Goal: Task Accomplishment & Management: Use online tool/utility

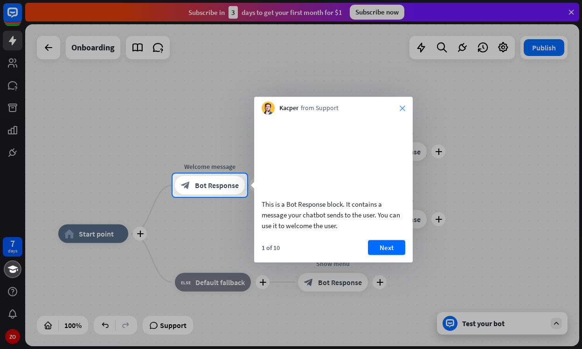
click at [403, 107] on icon "close" at bounding box center [403, 108] width 6 height 6
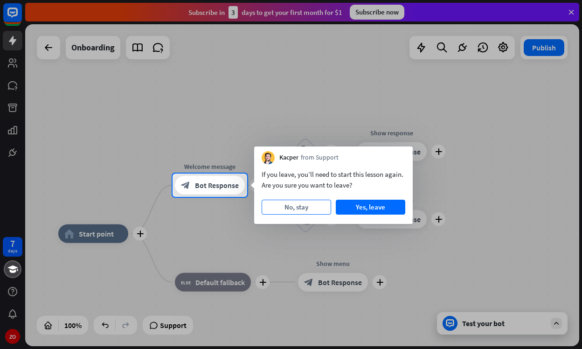
click at [321, 205] on button "No, stay" at bounding box center [296, 207] width 69 height 15
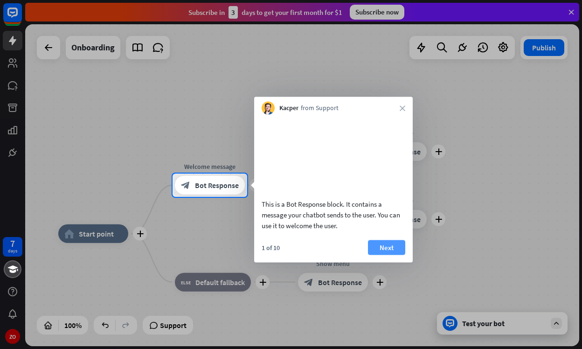
click at [395, 255] on button "Next" at bounding box center [386, 247] width 37 height 15
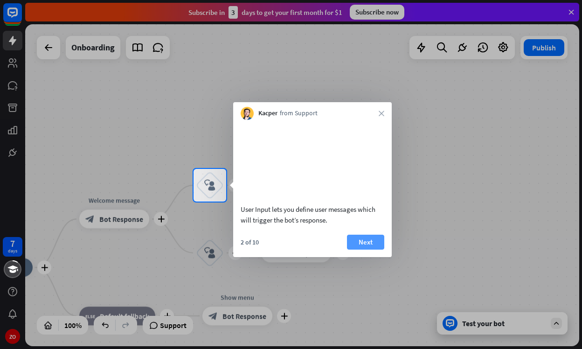
click at [375, 249] on button "Next" at bounding box center [365, 241] width 37 height 15
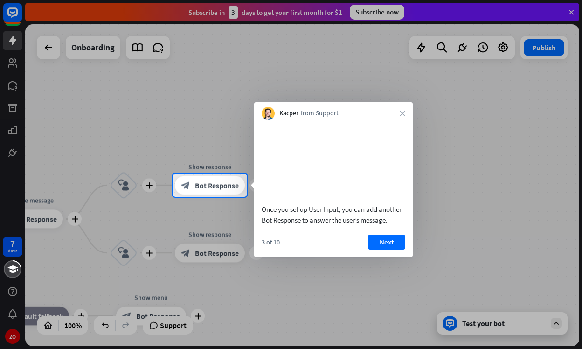
click at [375, 249] on button "Next" at bounding box center [386, 241] width 37 height 15
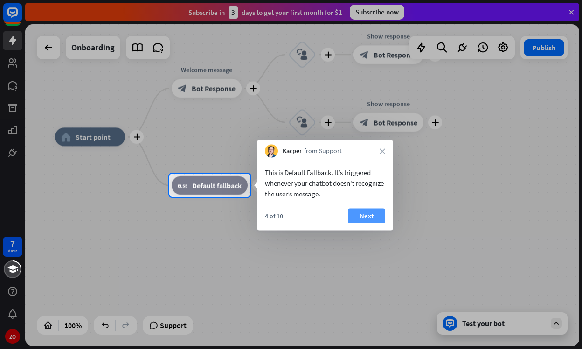
click at [366, 211] on button "Next" at bounding box center [366, 215] width 37 height 15
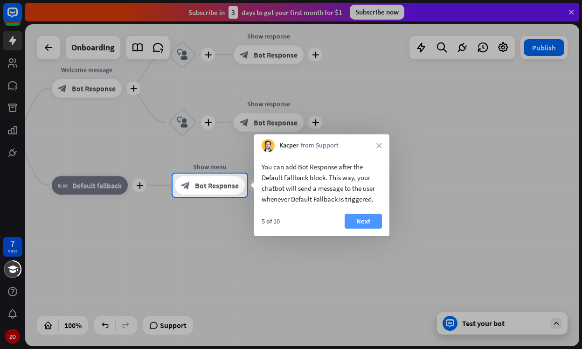
click at [365, 219] on button "Next" at bounding box center [363, 221] width 37 height 15
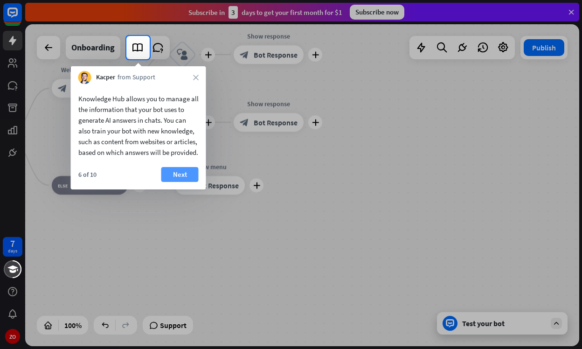
click at [186, 182] on button "Next" at bounding box center [179, 174] width 37 height 15
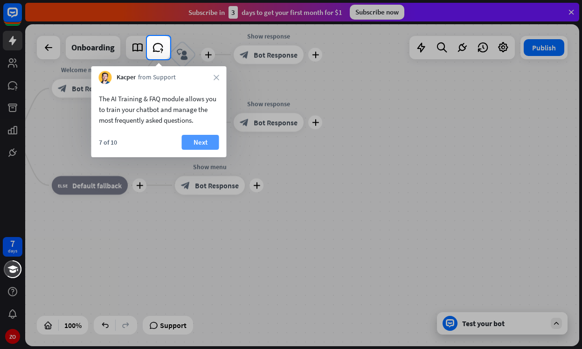
click at [200, 141] on button "Next" at bounding box center [200, 142] width 37 height 15
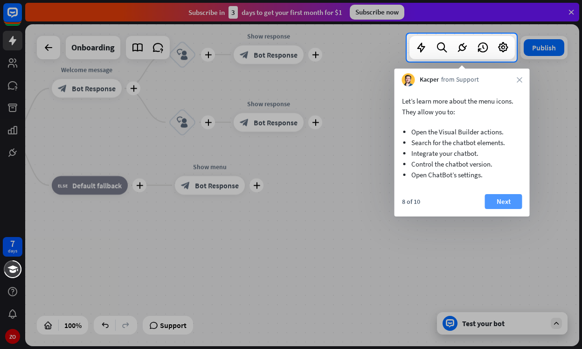
click at [497, 199] on button "Next" at bounding box center [503, 201] width 37 height 15
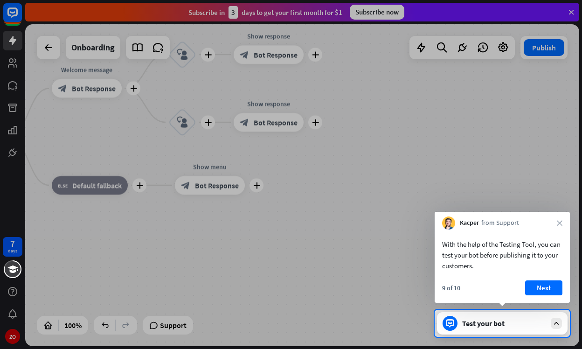
click at [537, 287] on button "Next" at bounding box center [543, 287] width 37 height 15
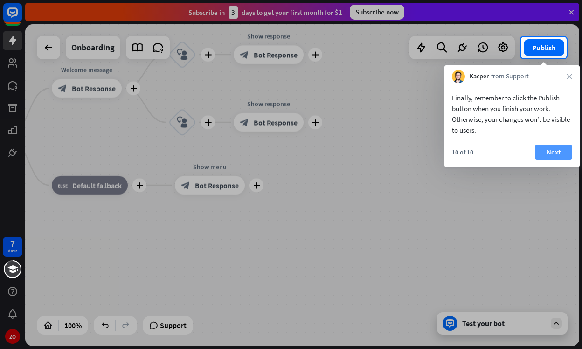
click at [552, 152] on button "Next" at bounding box center [553, 152] width 37 height 15
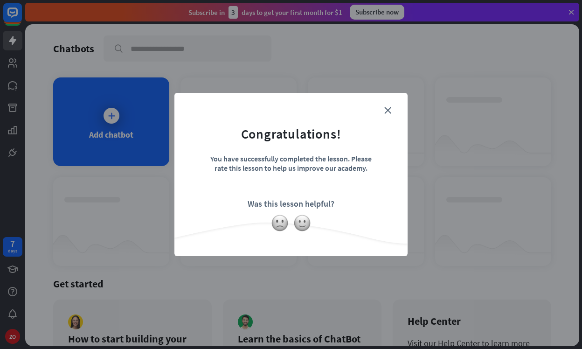
click at [380, 111] on form "Congratulations! You have successfully completed the lesson. Please rate this l…" at bounding box center [291, 159] width 210 height 111
click at [391, 110] on icon "close" at bounding box center [387, 110] width 7 height 7
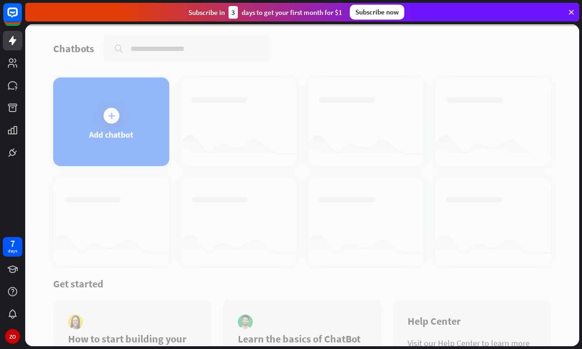
click at [90, 126] on div at bounding box center [302, 185] width 554 height 322
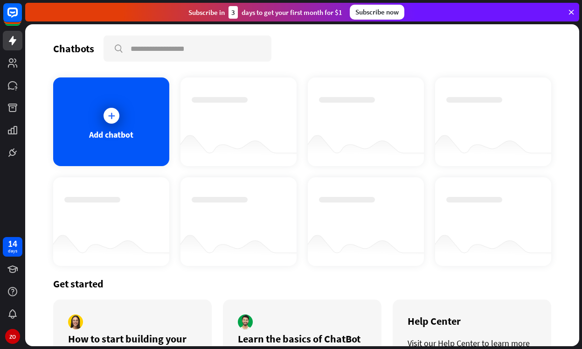
click at [571, 10] on icon at bounding box center [571, 12] width 8 height 8
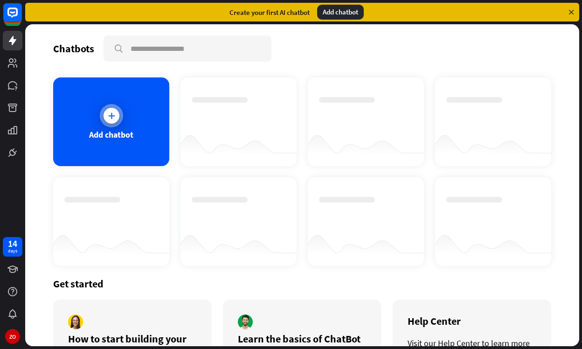
click at [85, 136] on div "Add chatbot" at bounding box center [111, 121] width 116 height 89
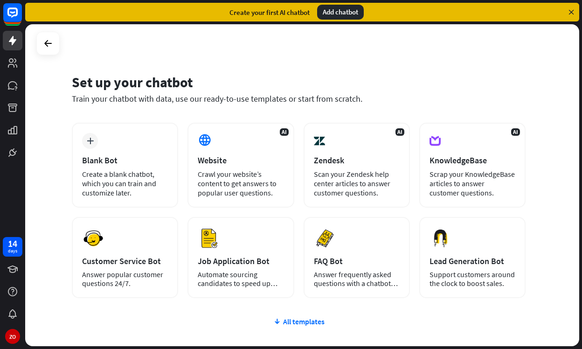
click at [228, 150] on div "AI Website Crawl your website’s content to get answers to popular user question…" at bounding box center [240, 165] width 106 height 85
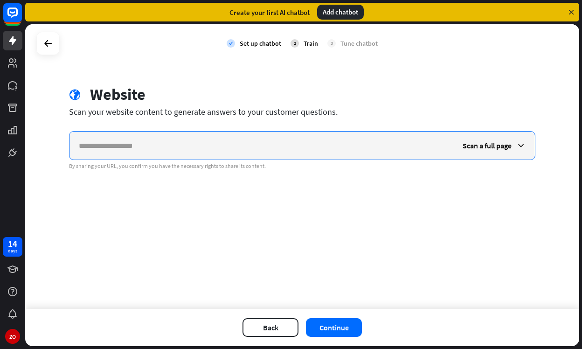
paste input "**********"
type input "**********"
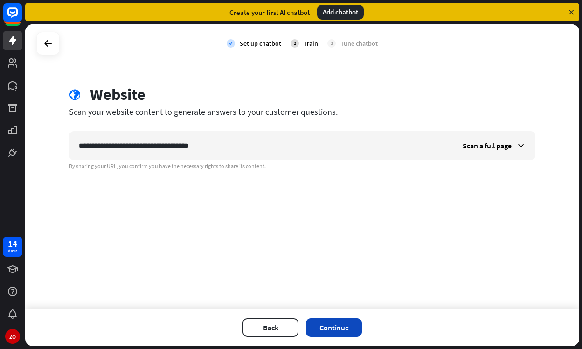
click at [319, 323] on button "Continue" at bounding box center [334, 327] width 56 height 19
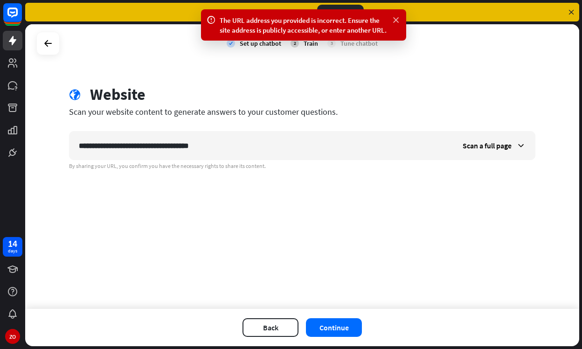
click at [398, 17] on icon at bounding box center [395, 20] width 9 height 10
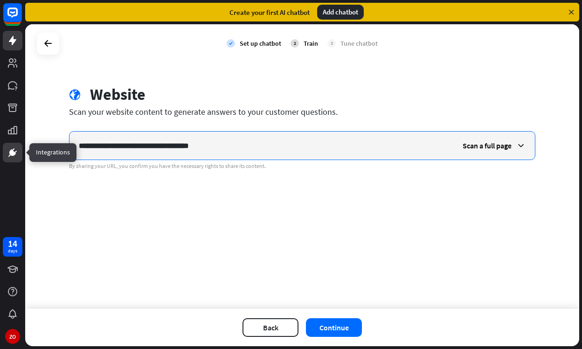
drag, startPoint x: 222, startPoint y: 145, endPoint x: 14, endPoint y: 146, distance: 208.9
click at [14, 146] on div "**********" at bounding box center [291, 174] width 582 height 349
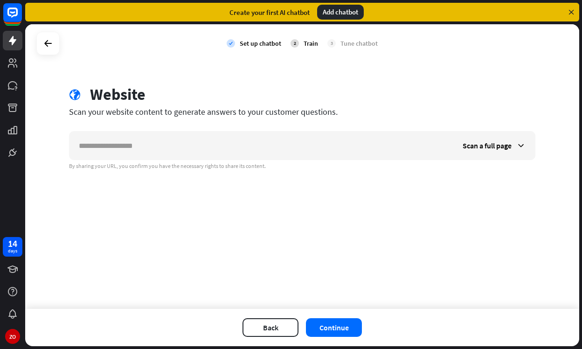
click at [271, 171] on div "check Set up chatbot 2 Train 3 Tune chatbot globe Website Scan your website con…" at bounding box center [302, 166] width 554 height 284
click at [310, 44] on div "Train" at bounding box center [310, 43] width 14 height 8
click at [569, 10] on icon at bounding box center [571, 12] width 8 height 8
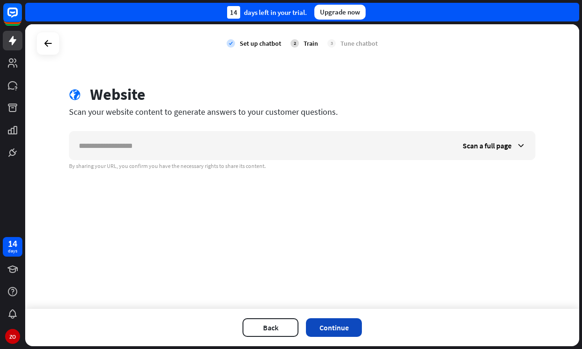
click at [322, 330] on button "Continue" at bounding box center [334, 327] width 56 height 19
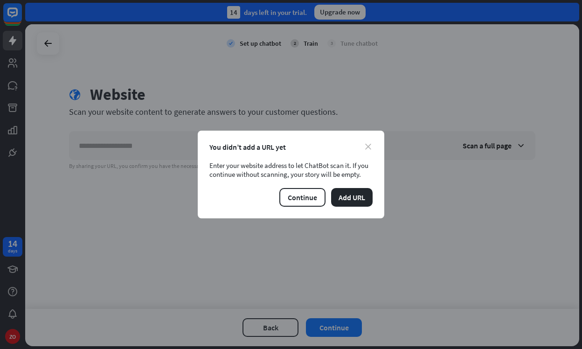
click at [366, 147] on icon "close" at bounding box center [368, 147] width 6 height 6
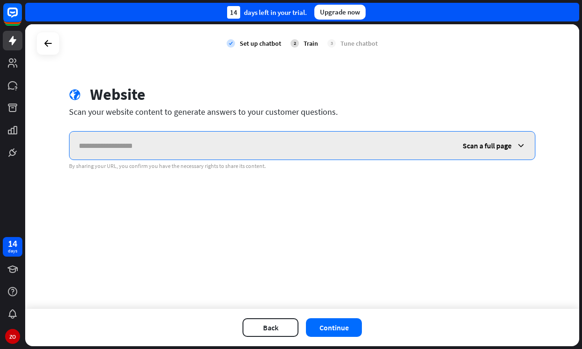
click at [188, 149] on input "text" at bounding box center [261, 145] width 384 height 28
paste input "**********"
type input "**********"
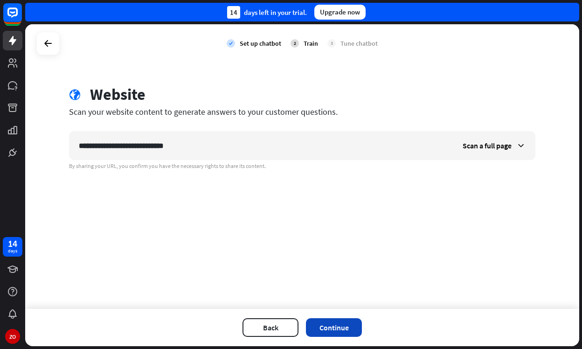
click at [319, 323] on button "Continue" at bounding box center [334, 327] width 56 height 19
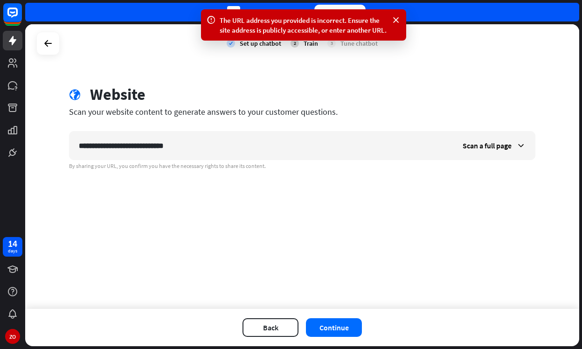
click at [344, 242] on div "**********" at bounding box center [302, 166] width 554 height 284
click at [395, 19] on icon at bounding box center [395, 20] width 9 height 10
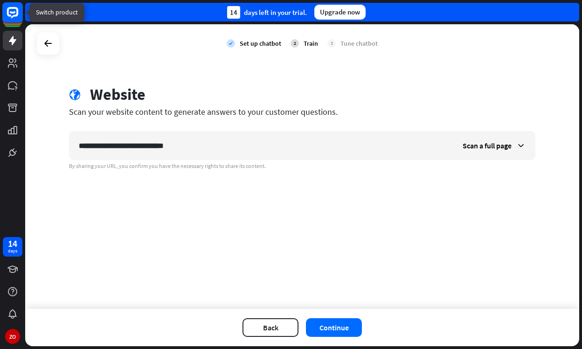
click at [13, 21] on rect at bounding box center [12, 12] width 21 height 21
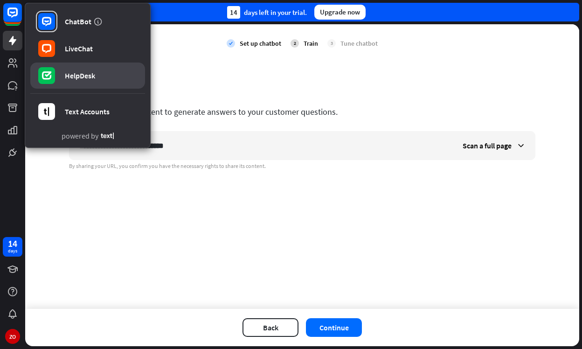
click at [99, 71] on link "HelpDesk" at bounding box center [87, 75] width 115 height 26
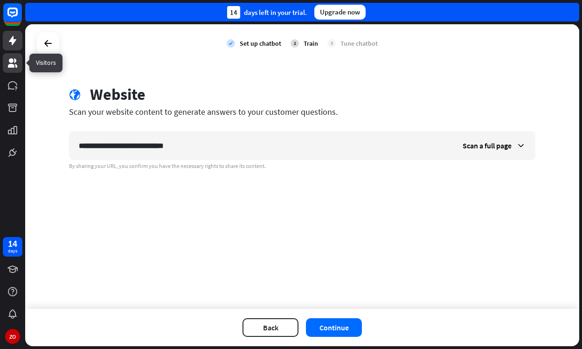
click at [5, 63] on link at bounding box center [13, 63] width 20 height 20
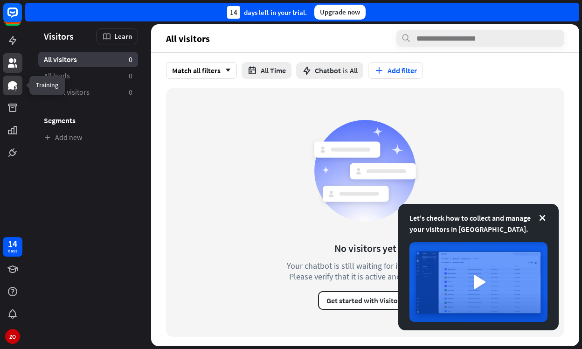
click at [11, 91] on link at bounding box center [13, 86] width 20 height 20
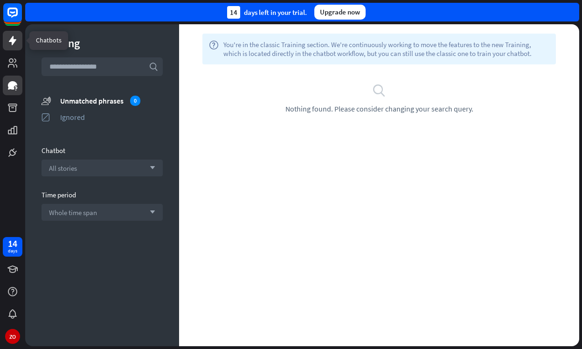
click at [10, 40] on icon at bounding box center [12, 40] width 7 height 9
